Goal: Task Accomplishment & Management: Manage account settings

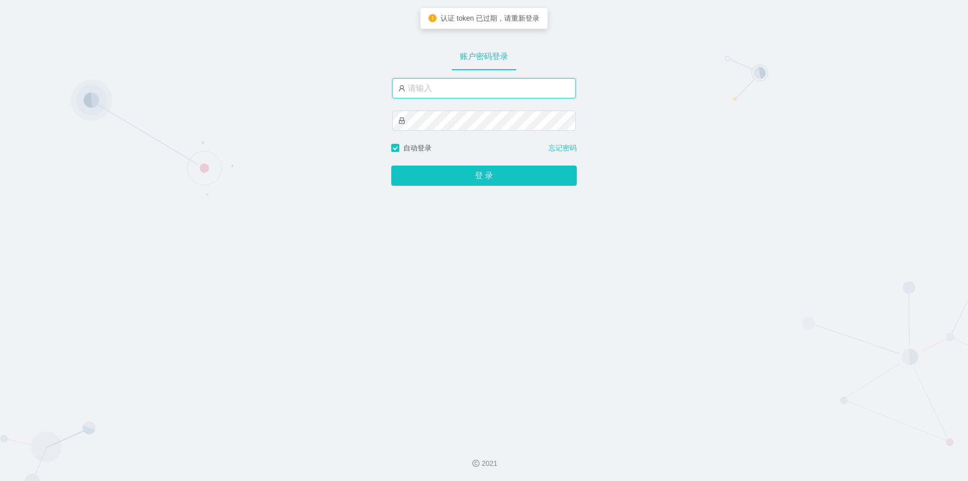
click at [500, 90] on input "text" at bounding box center [484, 88] width 184 height 20
type input "jishu"
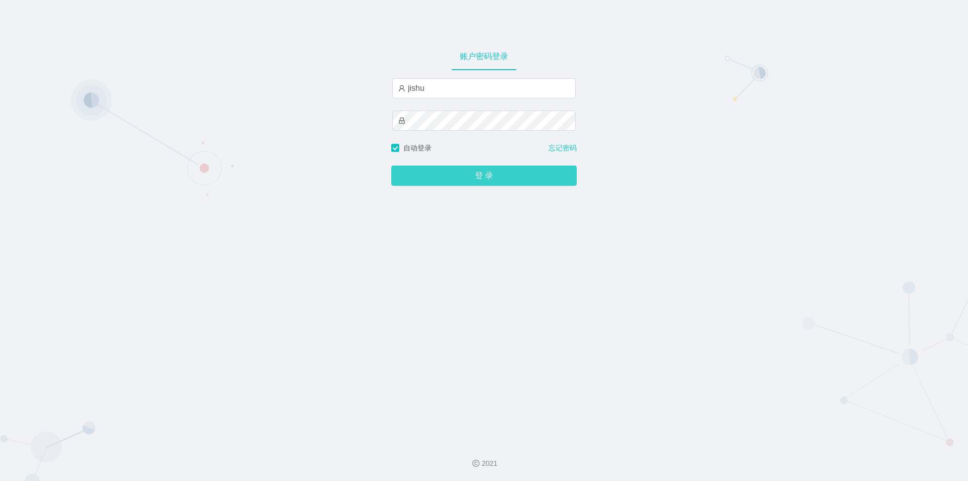
click at [470, 184] on button "登 录" at bounding box center [484, 175] width 186 height 20
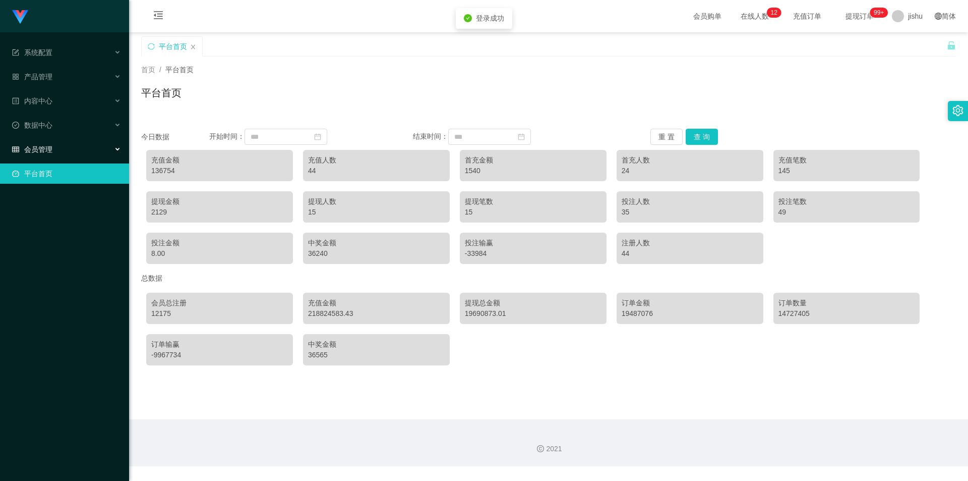
click at [46, 147] on span "会员管理" at bounding box center [32, 149] width 40 height 8
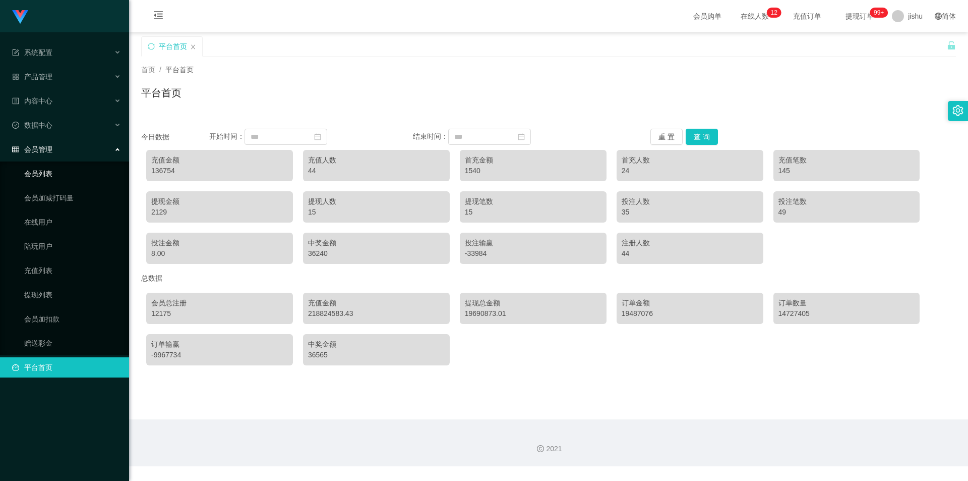
click at [47, 177] on link "会员列表" at bounding box center [72, 173] width 97 height 20
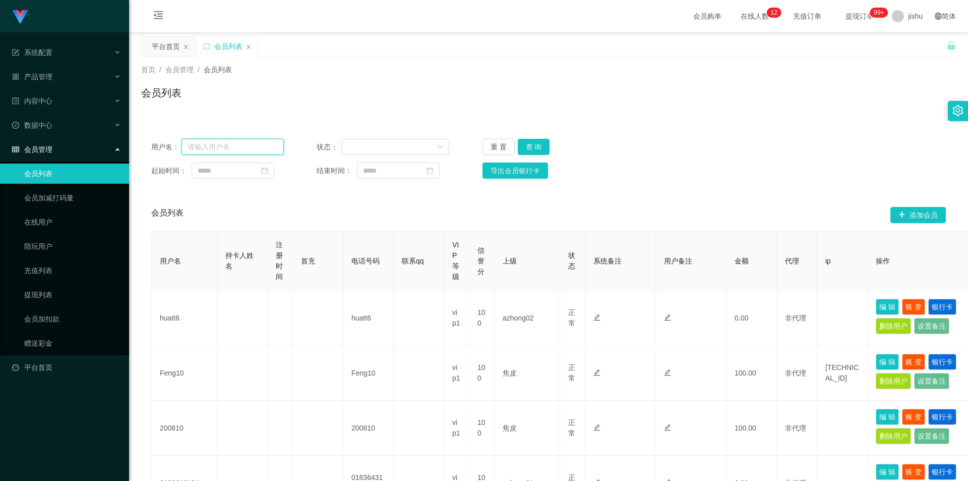
click at [257, 150] on input "text" at bounding box center [233, 147] width 102 height 16
paste input "Lun1216"
type input "Lun1216"
click at [530, 144] on button "查 询" at bounding box center [534, 147] width 32 height 16
